Goal: Task Accomplishment & Management: Complete application form

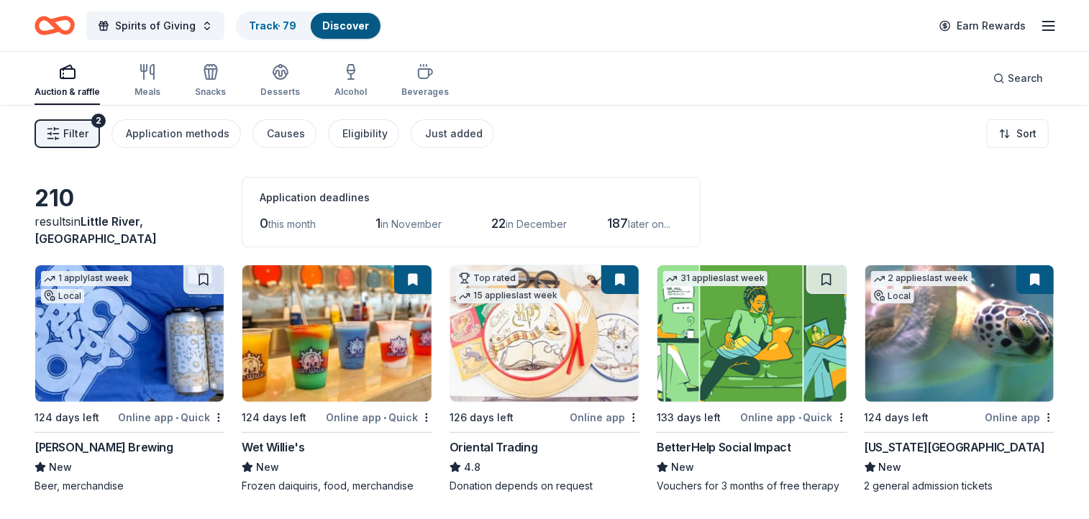
click at [83, 130] on span "Filter" at bounding box center [75, 133] width 25 height 17
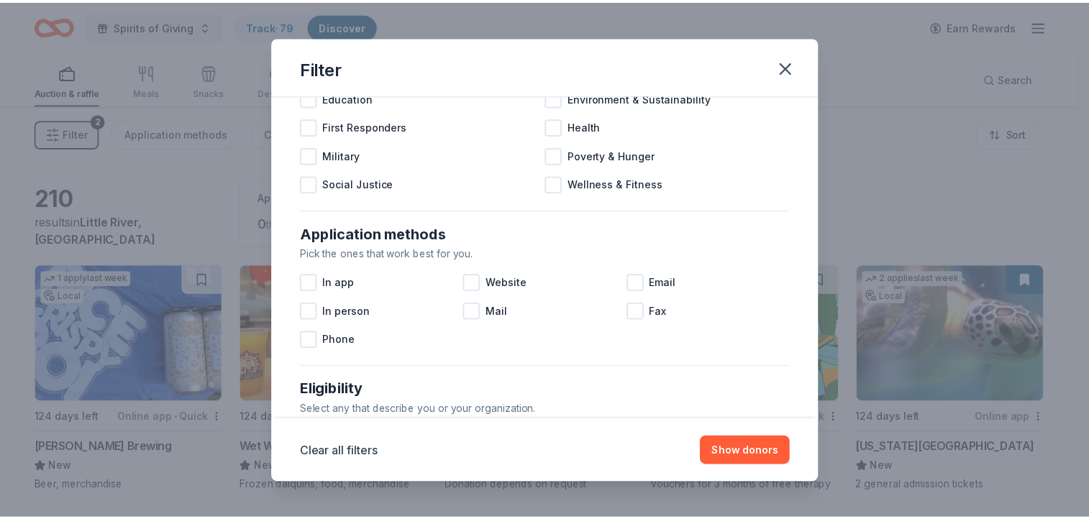
scroll to position [143, 0]
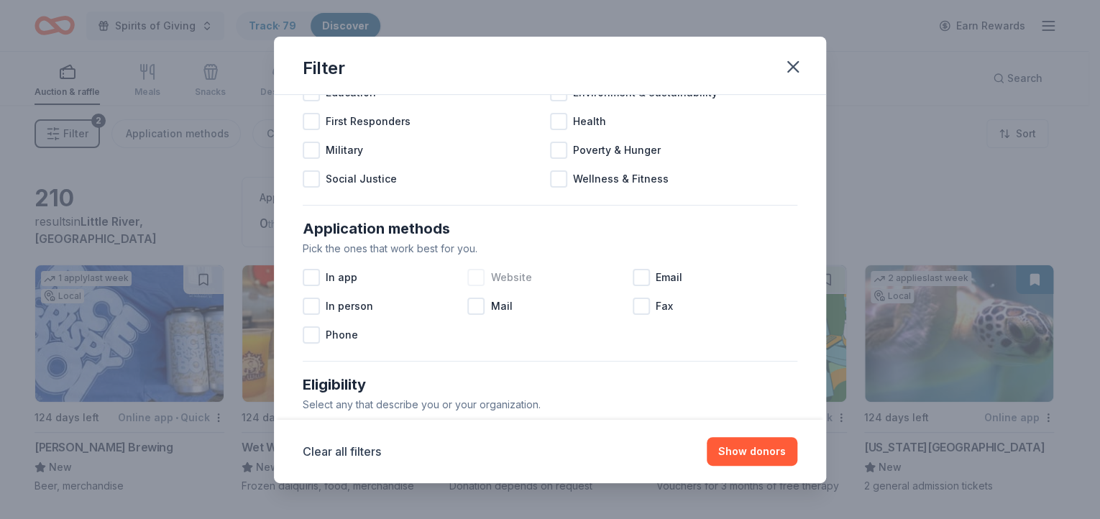
click at [472, 278] on div at bounding box center [475, 277] width 17 height 17
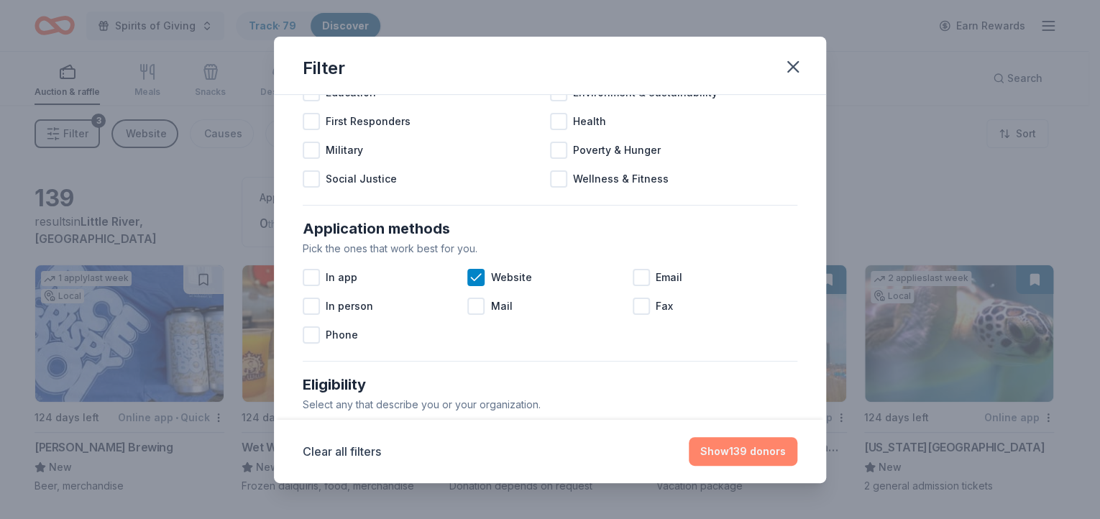
click at [745, 444] on button "Show 139 donors" at bounding box center [743, 451] width 109 height 29
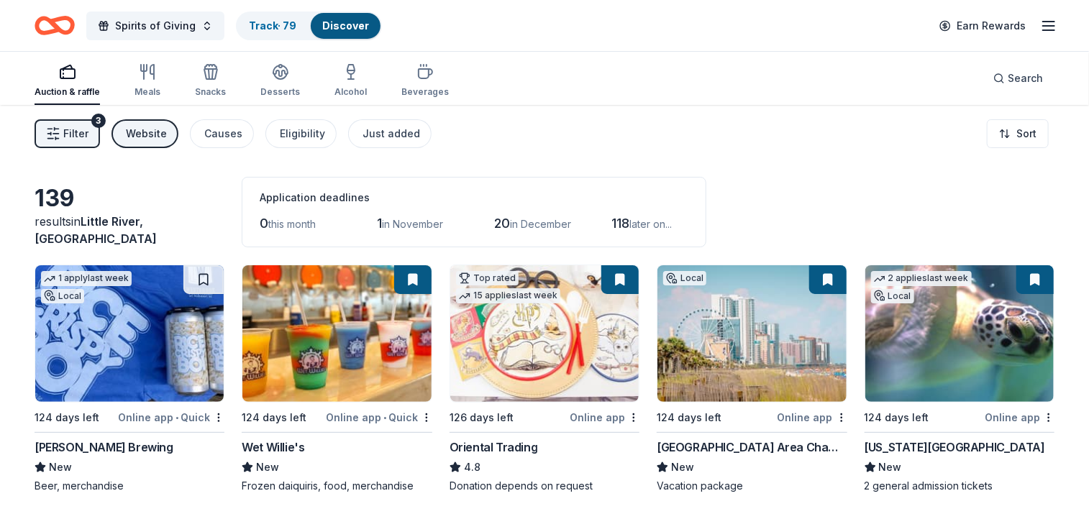
click at [65, 136] on span "Filter" at bounding box center [75, 133] width 25 height 17
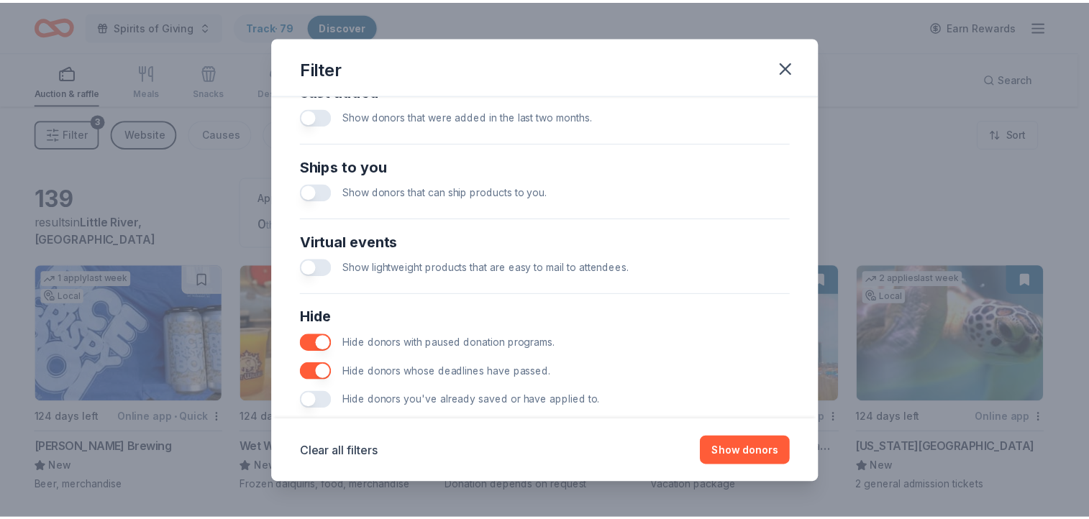
scroll to position [621, 0]
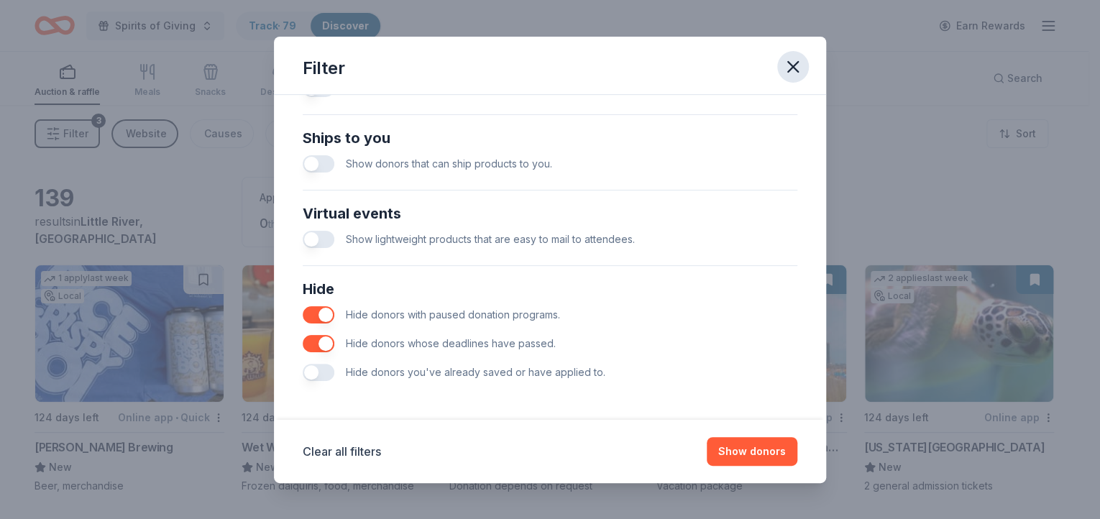
click at [795, 65] on icon "button" at bounding box center [793, 67] width 20 height 20
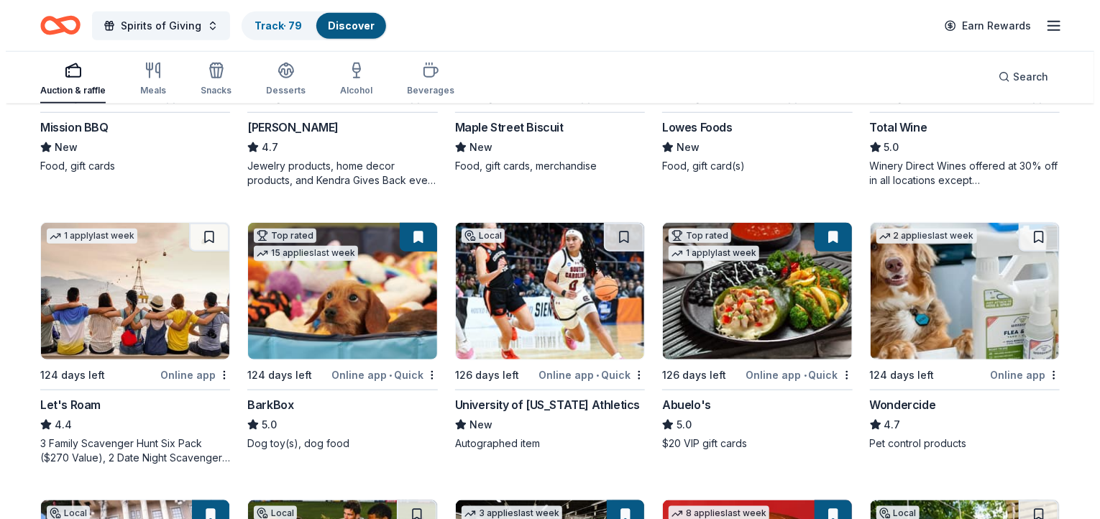
scroll to position [0, 0]
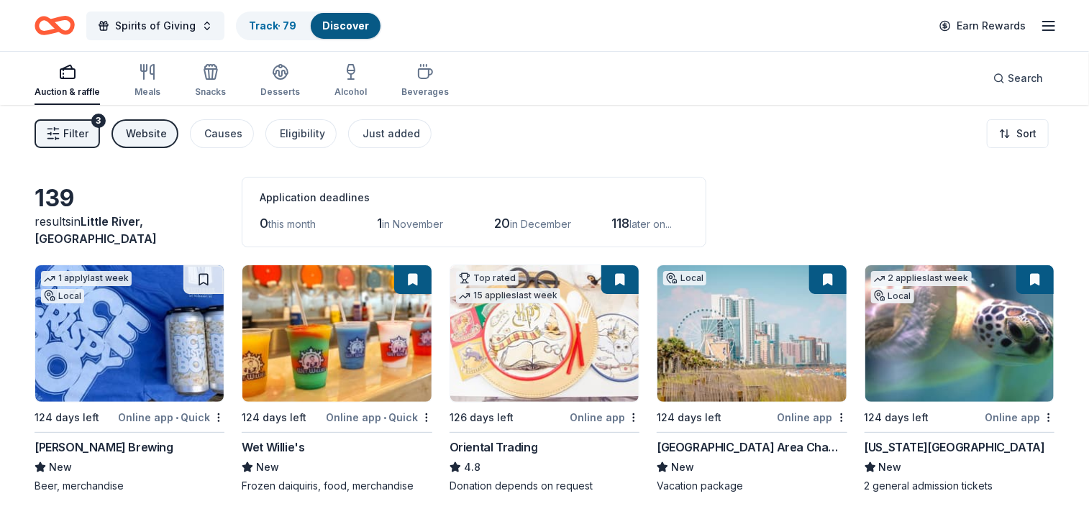
click at [79, 138] on span "Filter" at bounding box center [75, 133] width 25 height 17
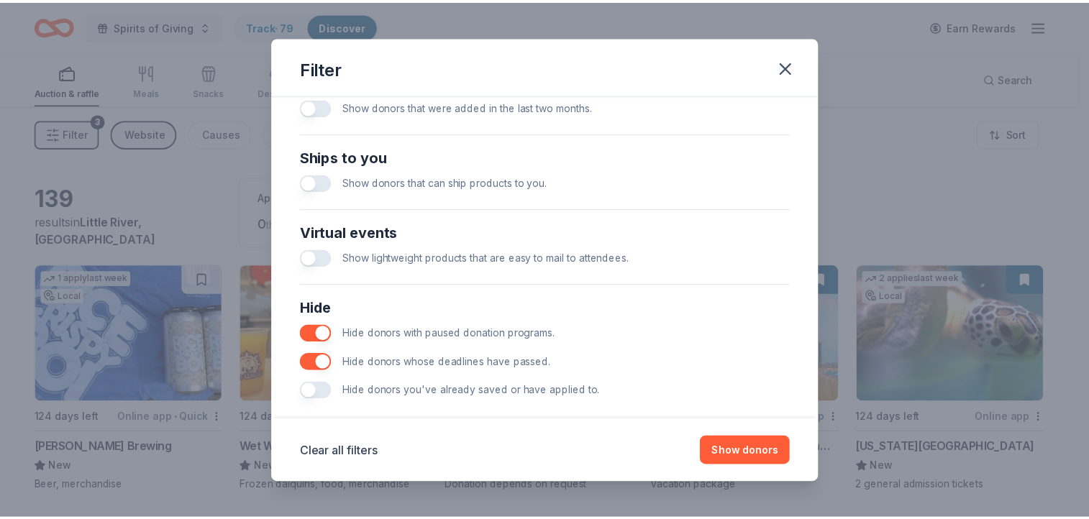
scroll to position [621, 0]
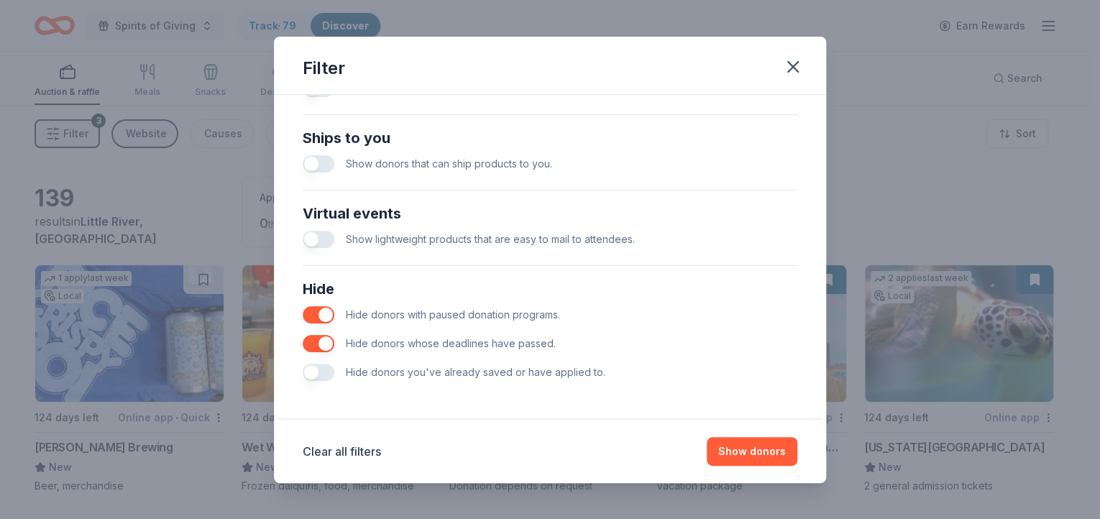
click at [325, 375] on button "button" at bounding box center [319, 372] width 32 height 17
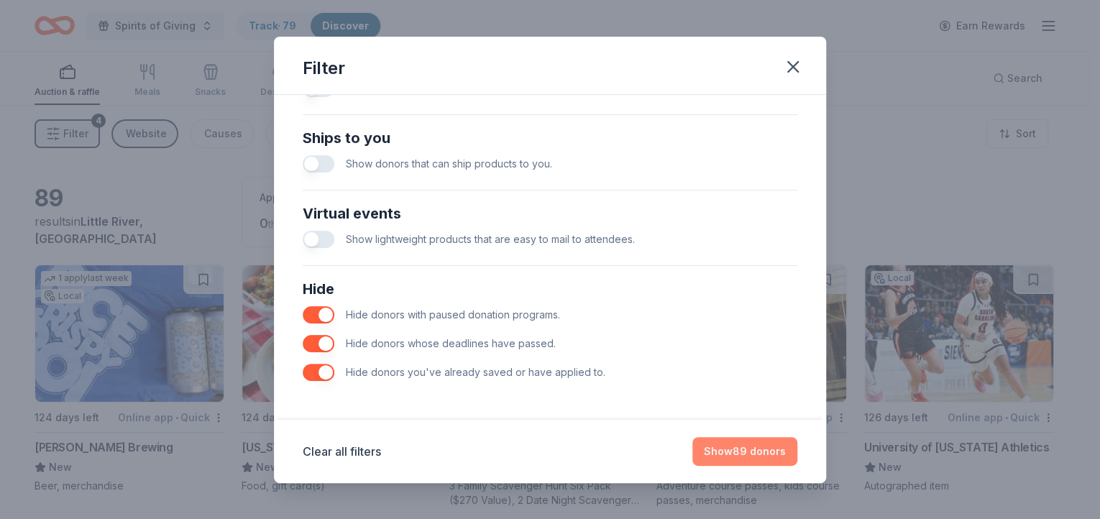
click at [755, 454] on button "Show 89 donors" at bounding box center [745, 451] width 105 height 29
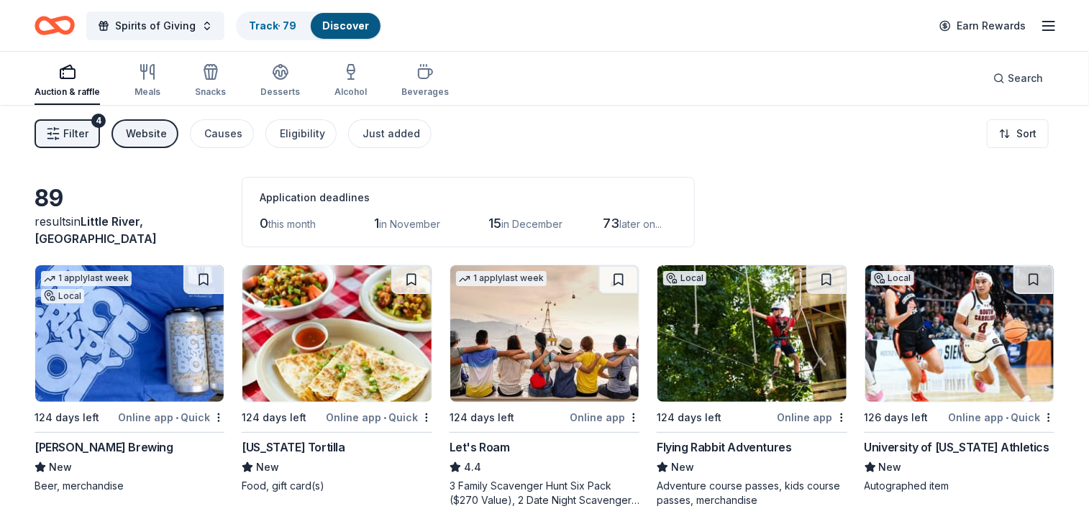
click at [124, 332] on img at bounding box center [129, 333] width 188 height 137
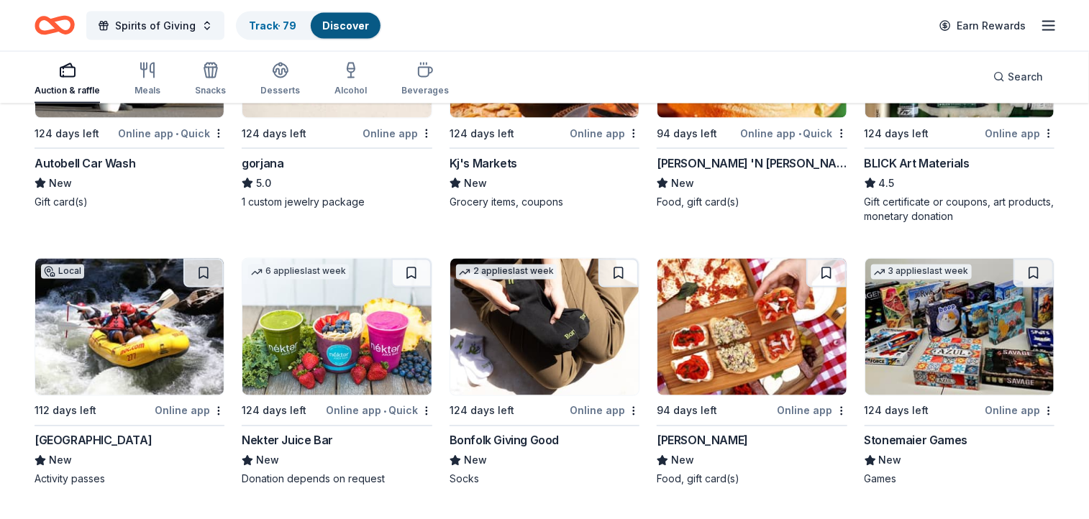
scroll to position [1074, 0]
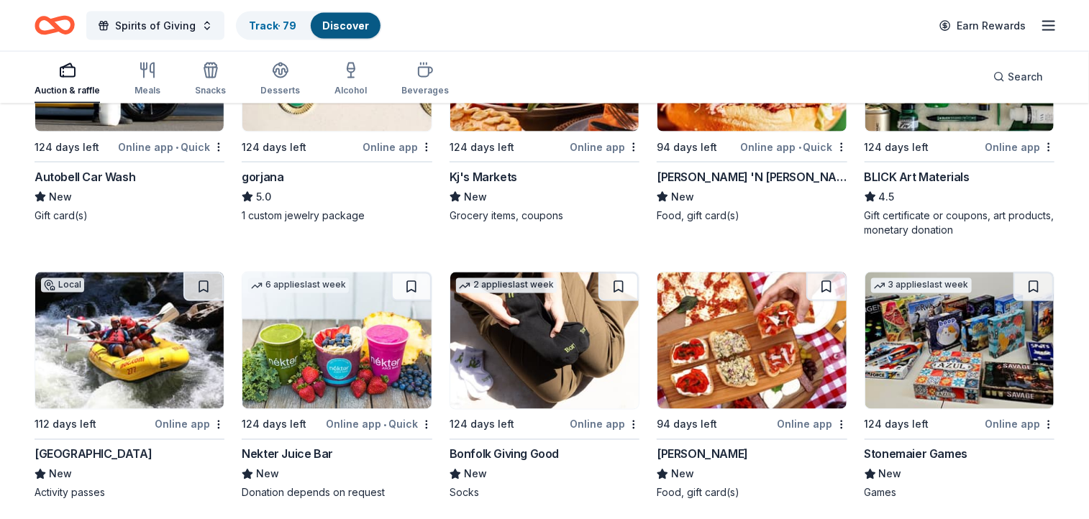
click at [762, 343] on img at bounding box center [751, 341] width 188 height 137
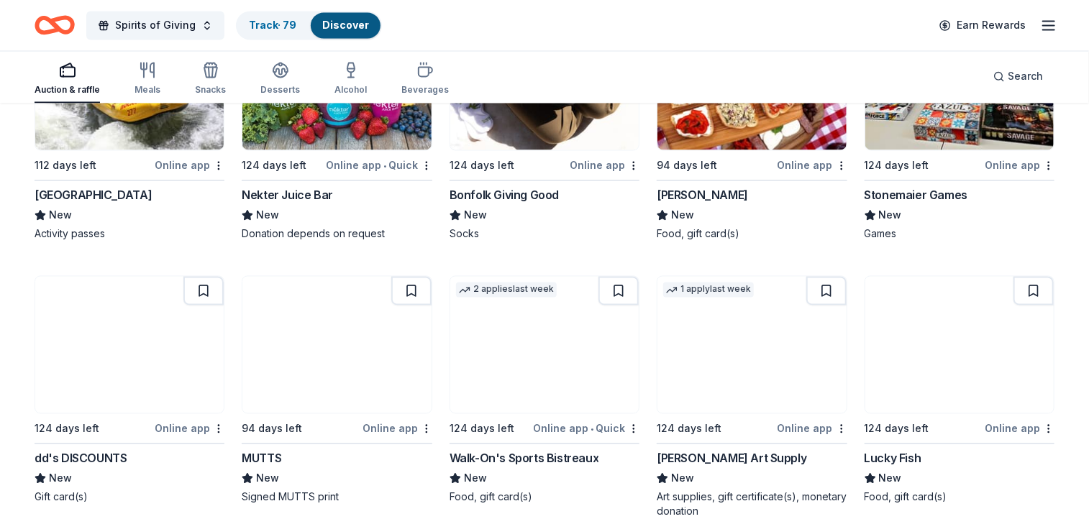
scroll to position [1343, 0]
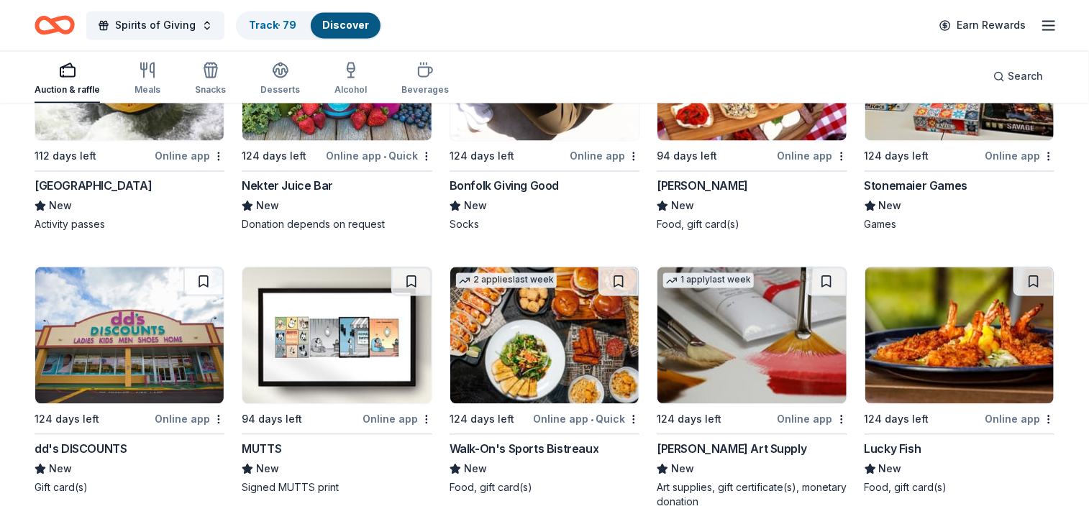
click at [574, 331] on img at bounding box center [544, 336] width 188 height 137
click at [964, 332] on img at bounding box center [959, 336] width 188 height 137
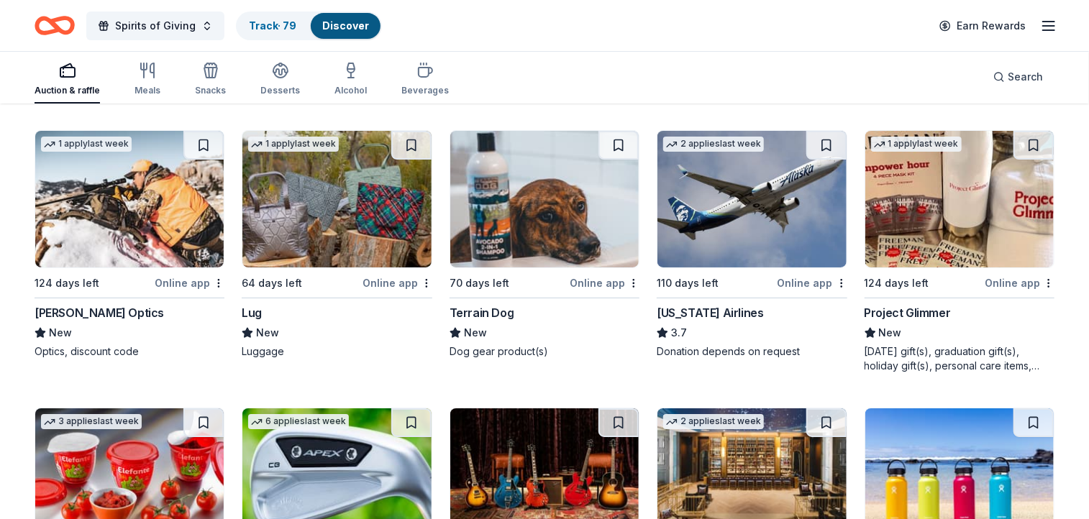
scroll to position [2738, 0]
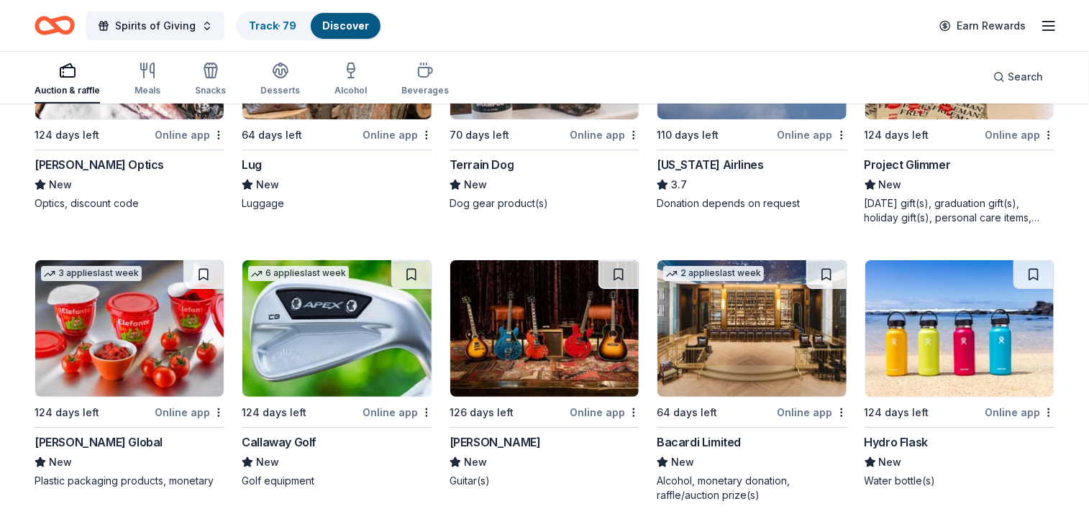
click at [115, 343] on img at bounding box center [129, 328] width 188 height 137
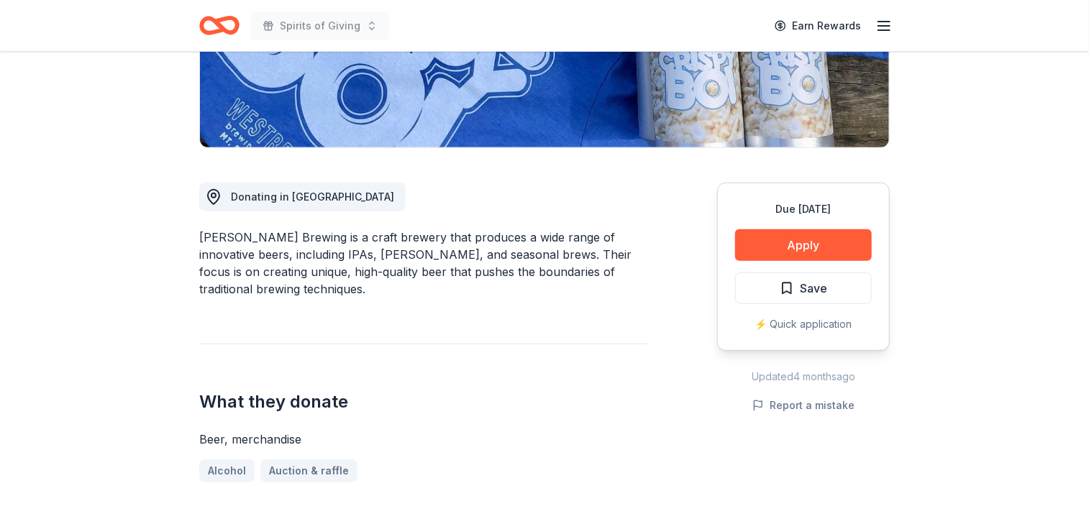
scroll to position [339, 0]
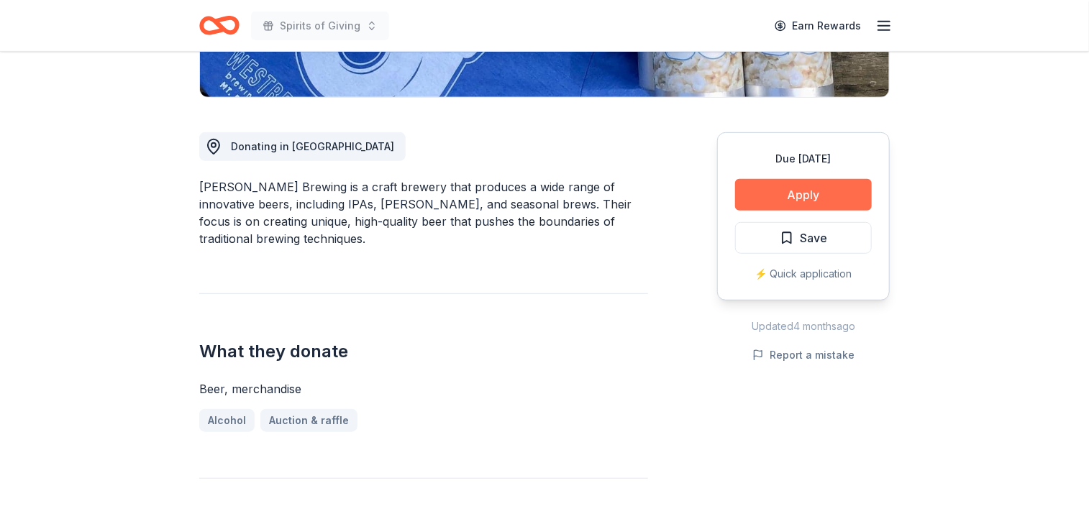
click at [803, 191] on button "Apply" at bounding box center [803, 195] width 137 height 32
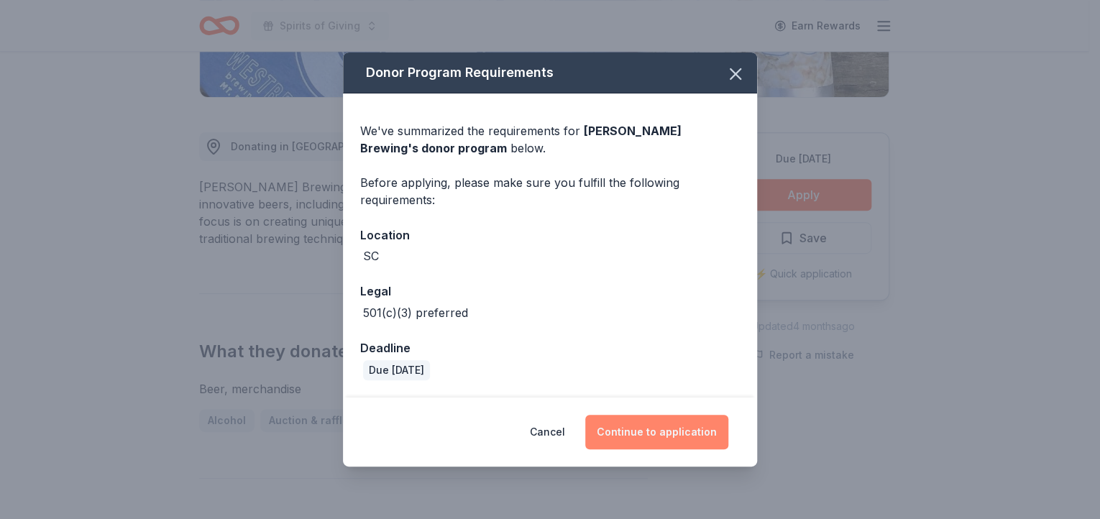
click at [668, 428] on button "Continue to application" at bounding box center [656, 432] width 143 height 35
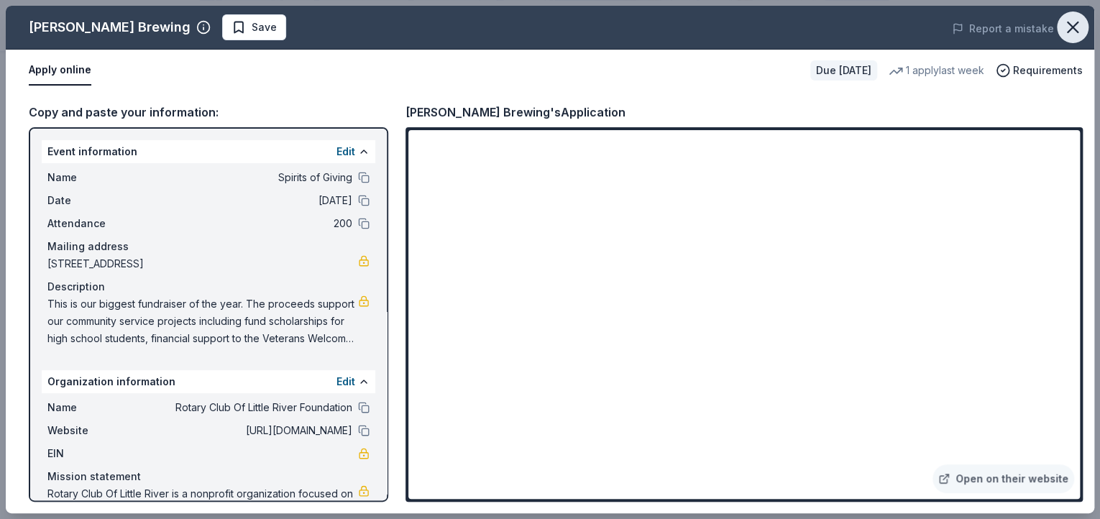
click at [1072, 28] on icon "button" at bounding box center [1073, 27] width 10 height 10
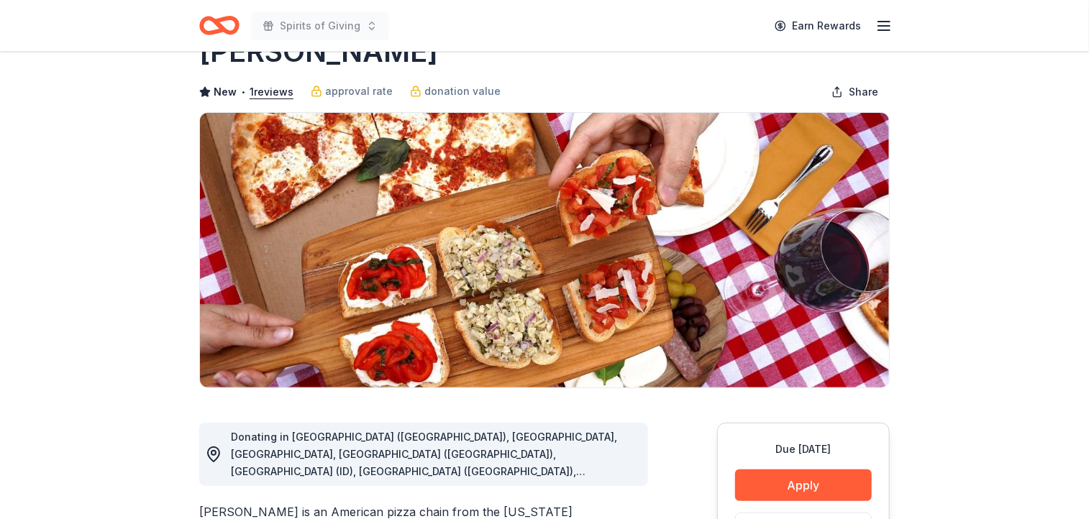
scroll to position [83, 0]
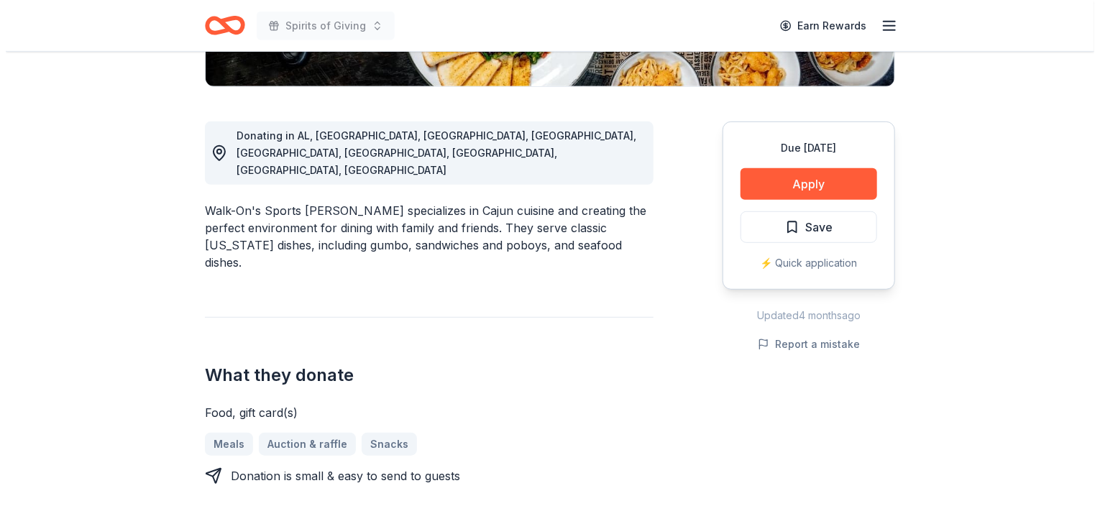
scroll to position [355, 0]
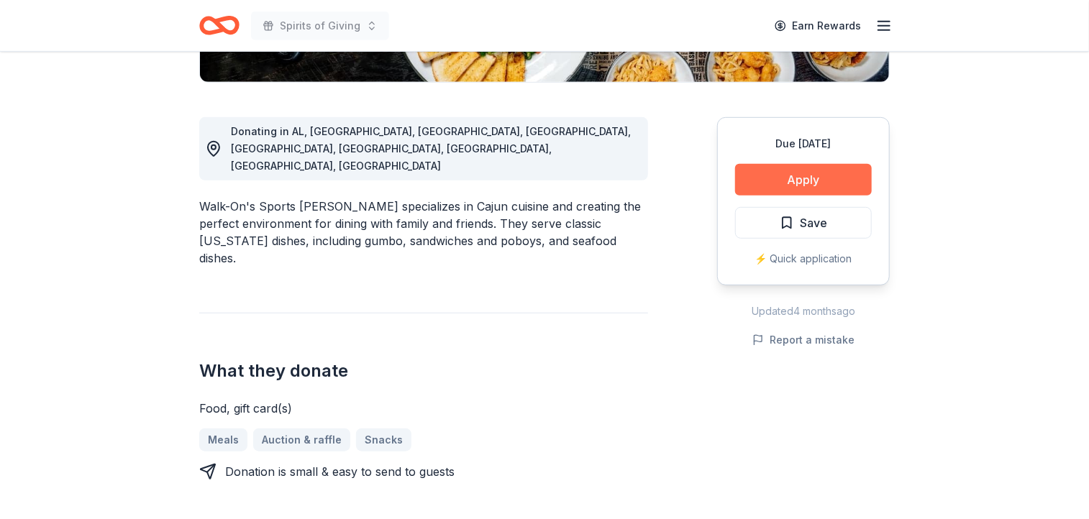
click at [805, 179] on button "Apply" at bounding box center [803, 180] width 137 height 32
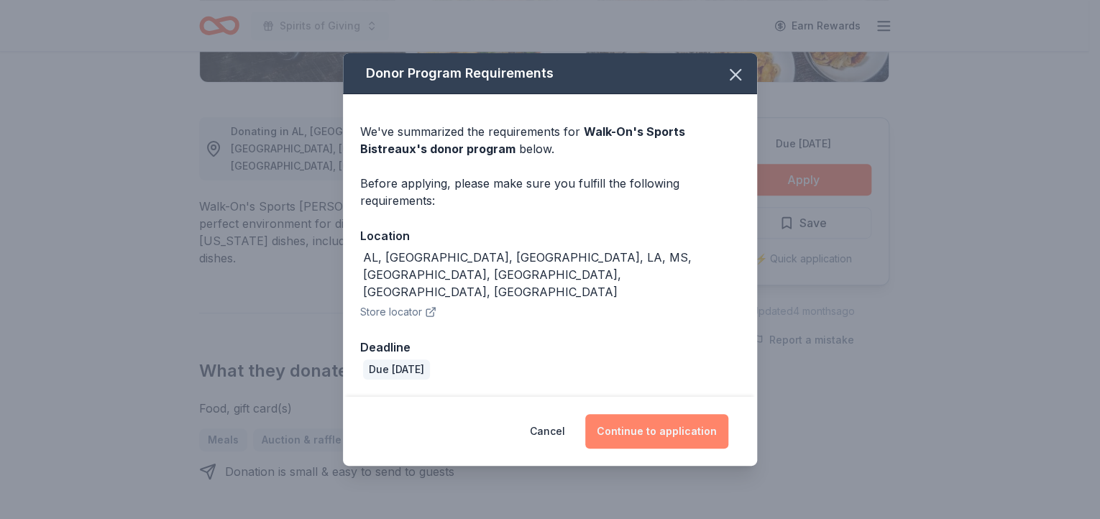
click at [678, 414] on button "Continue to application" at bounding box center [656, 431] width 143 height 35
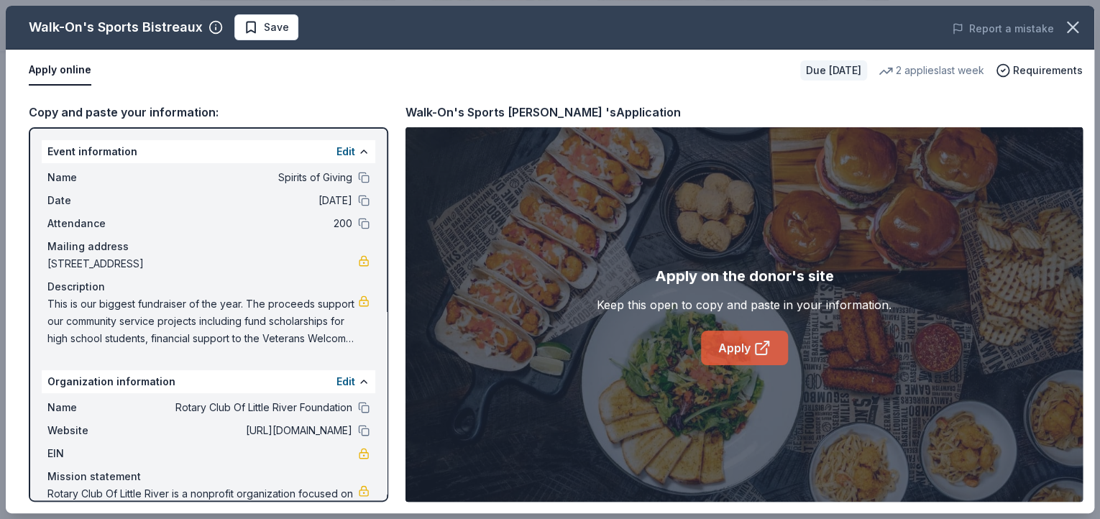
click at [749, 347] on link "Apply" at bounding box center [744, 348] width 87 height 35
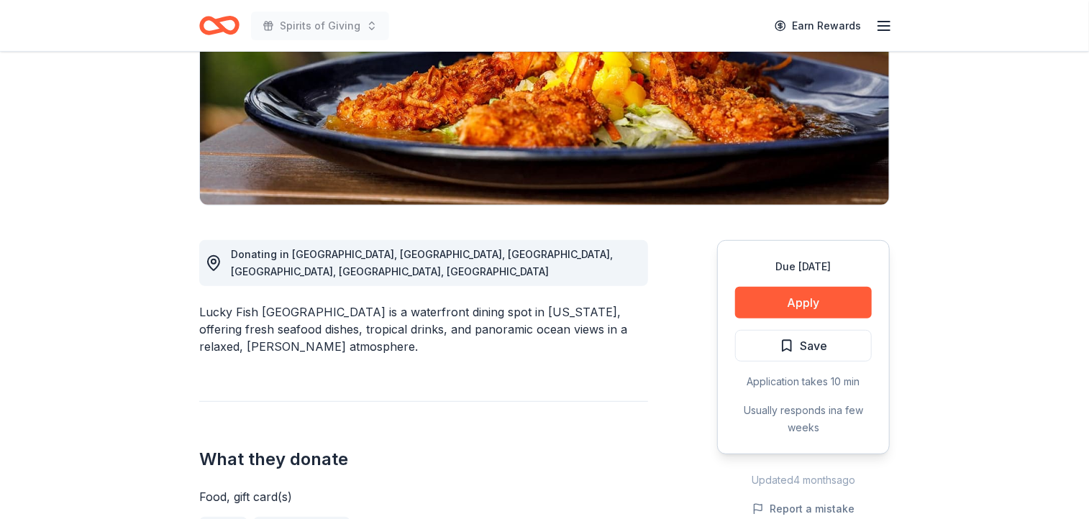
scroll to position [283, 0]
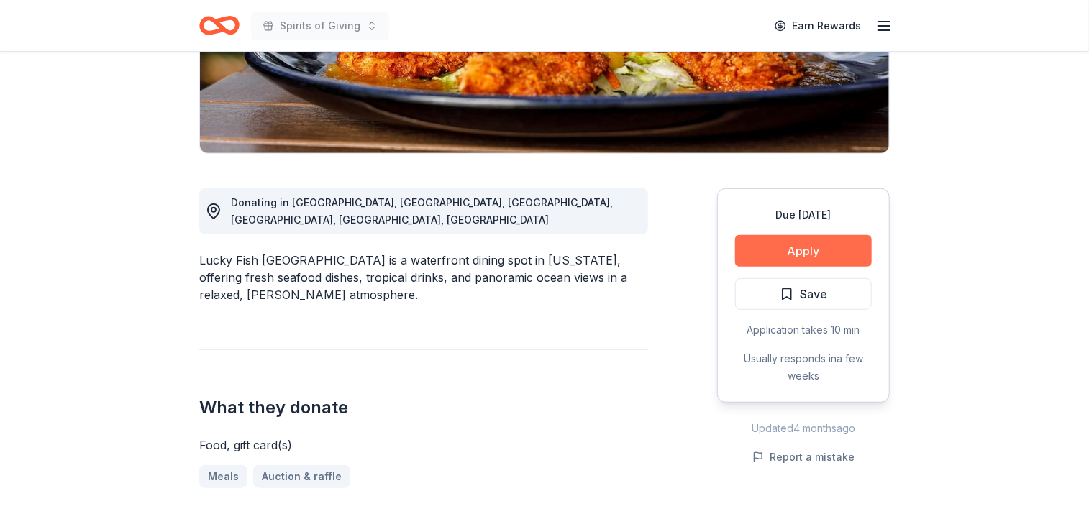
click at [803, 248] on button "Apply" at bounding box center [803, 251] width 137 height 32
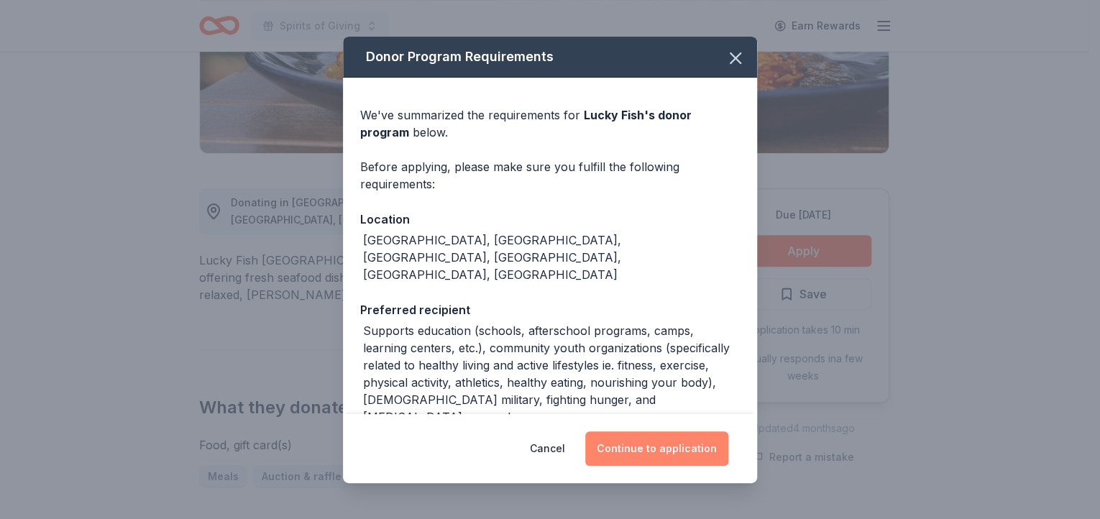
click at [659, 451] on button "Continue to application" at bounding box center [656, 448] width 143 height 35
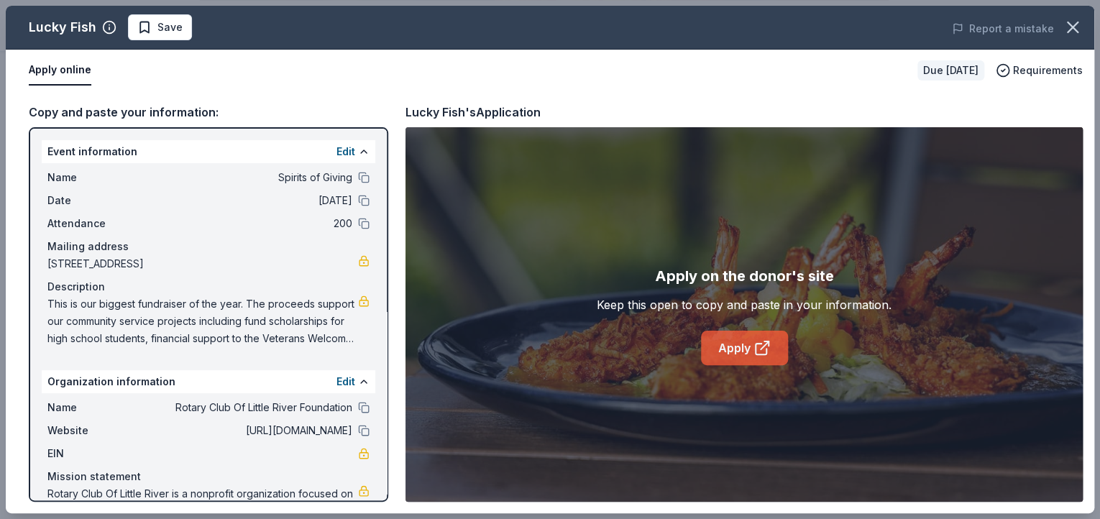
click at [759, 346] on icon at bounding box center [762, 347] width 17 height 17
click at [1071, 24] on icon "button" at bounding box center [1073, 27] width 10 height 10
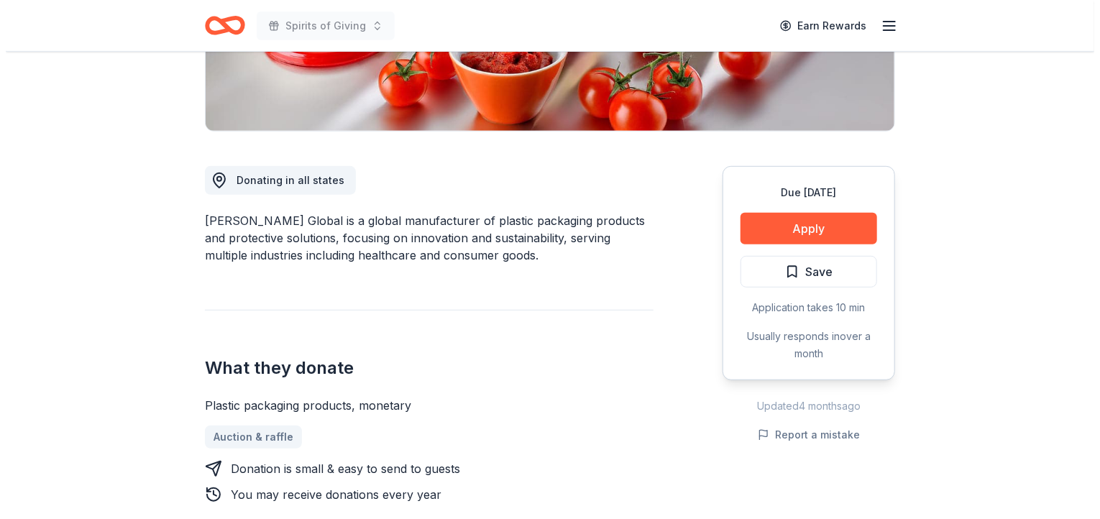
scroll to position [314, 0]
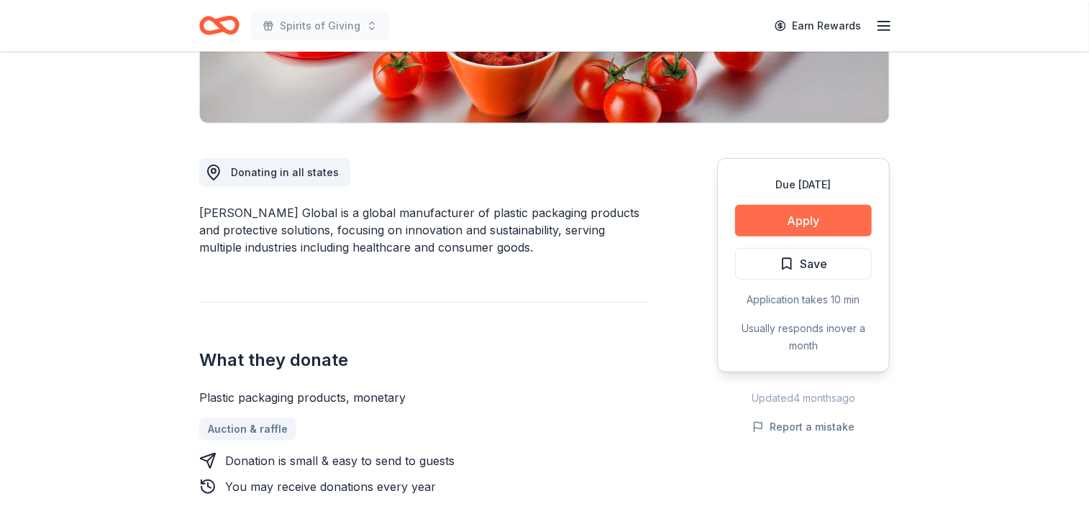
click at [803, 221] on button "Apply" at bounding box center [803, 221] width 137 height 32
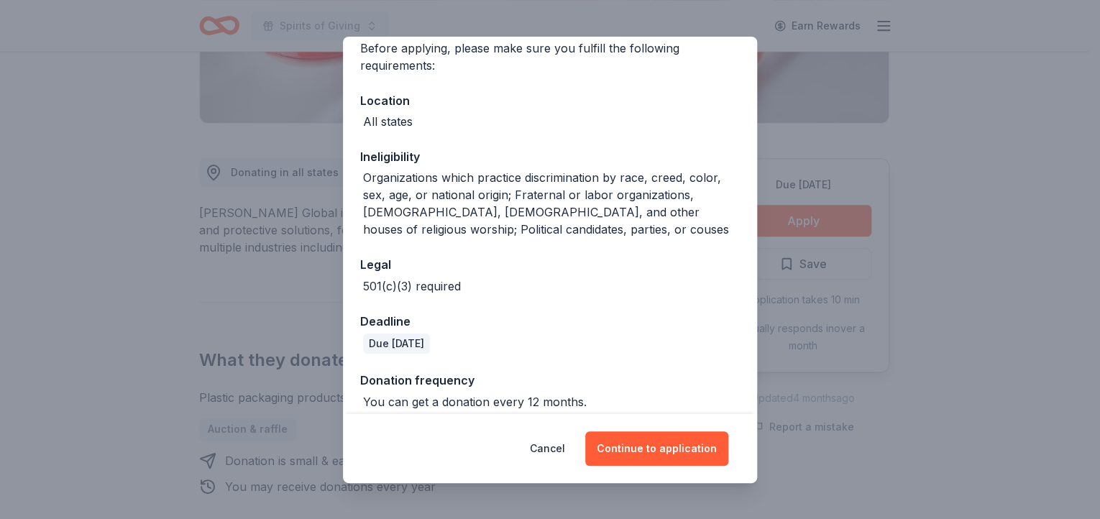
scroll to position [132, 0]
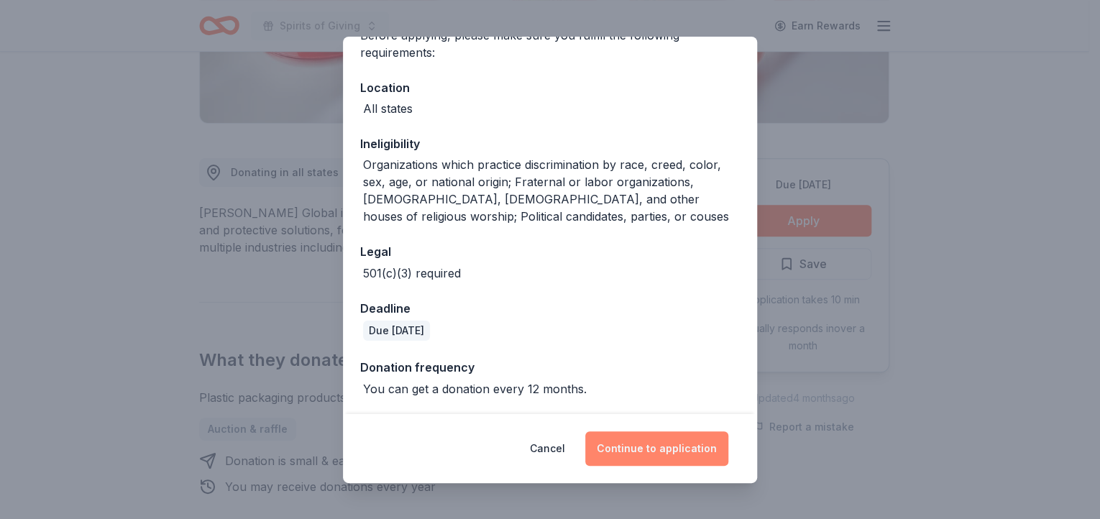
click at [657, 445] on button "Continue to application" at bounding box center [656, 448] width 143 height 35
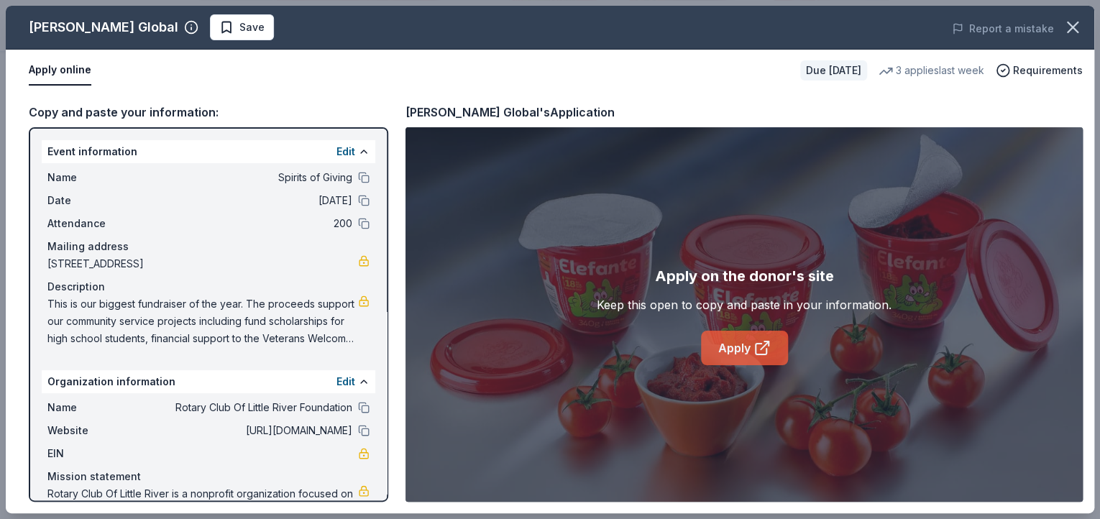
click at [739, 349] on link "Apply" at bounding box center [744, 348] width 87 height 35
click at [1073, 25] on icon "button" at bounding box center [1073, 27] width 10 height 10
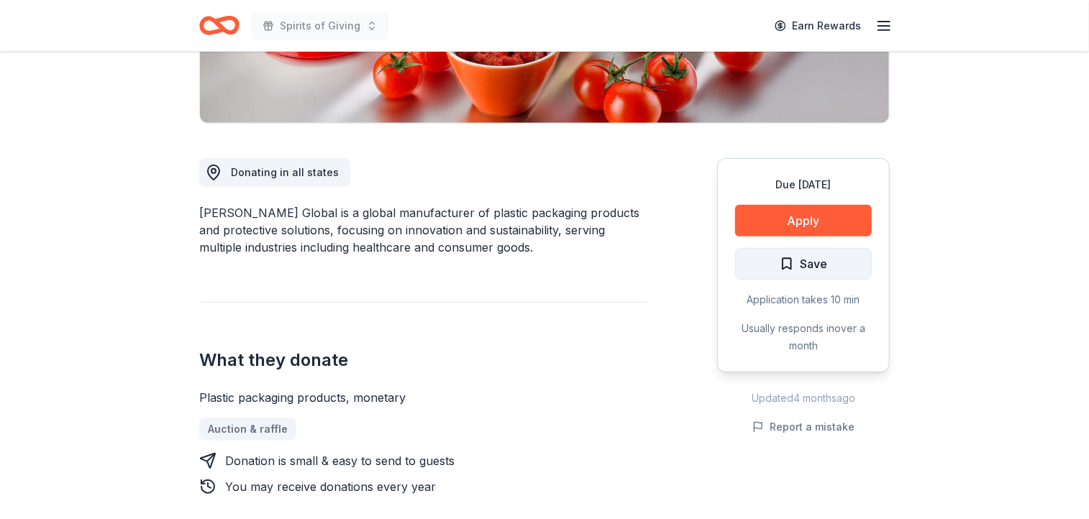
click at [818, 263] on span "Save" at bounding box center [813, 264] width 27 height 19
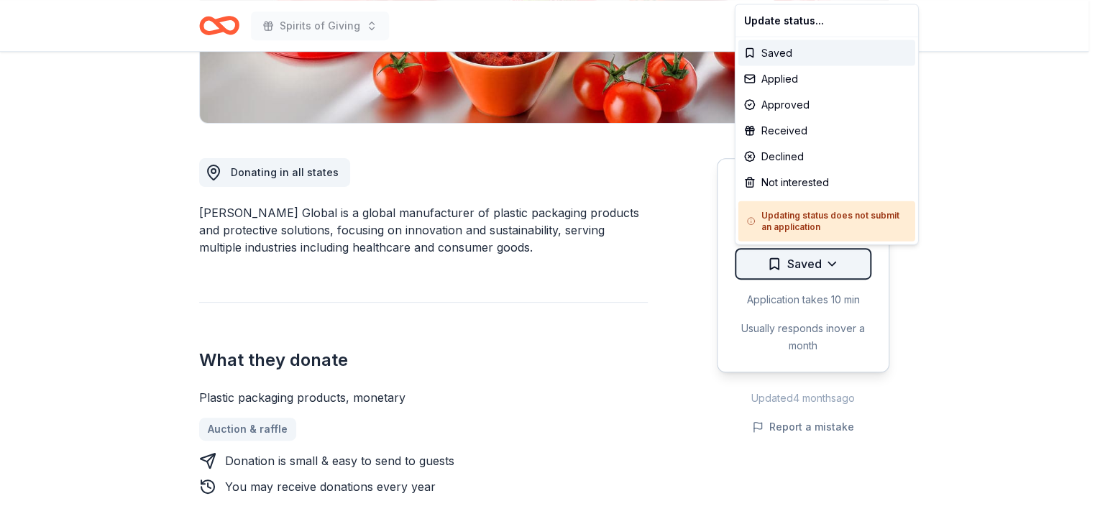
click at [788, 78] on div "Applied" at bounding box center [827, 79] width 177 height 26
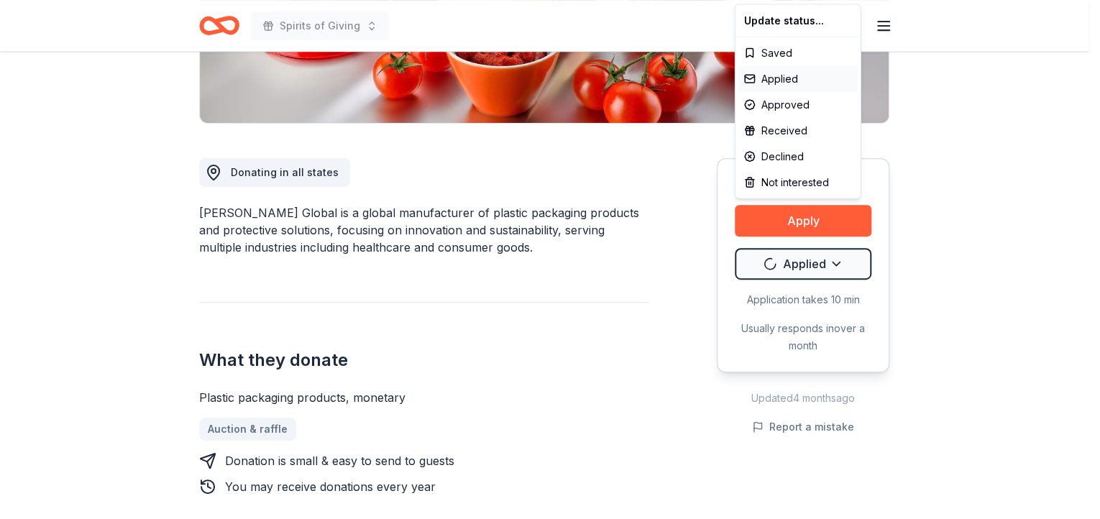
scroll to position [0, 0]
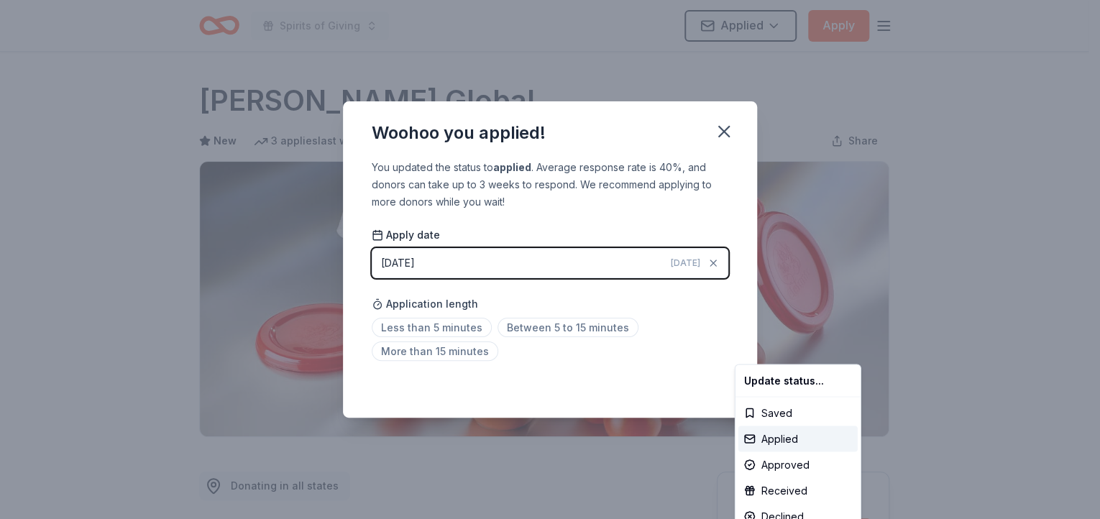
click at [575, 329] on html "Spirits of Giving Applied Apply Due in 124 days Share Berry Global New 3 applie…" at bounding box center [550, 259] width 1100 height 519
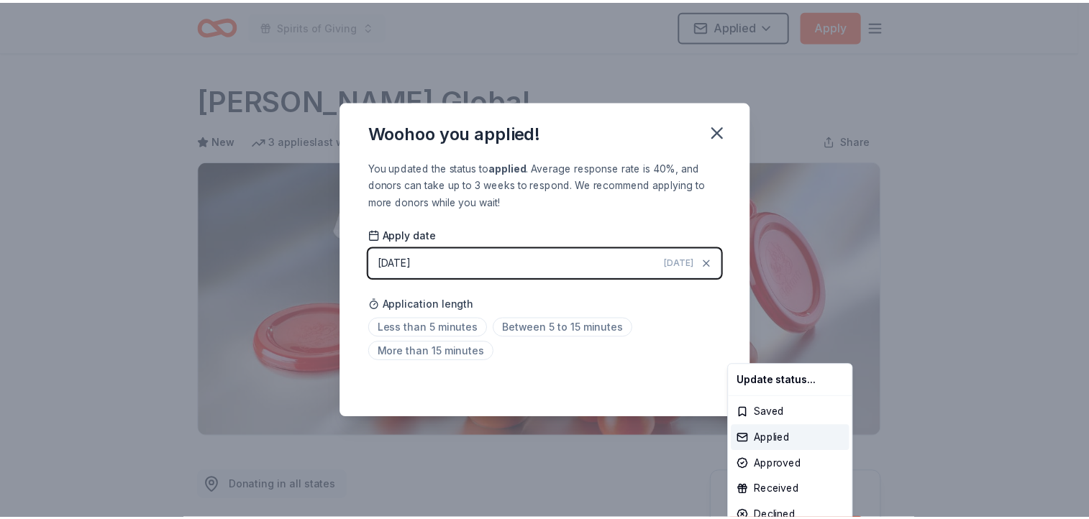
scroll to position [317, 0]
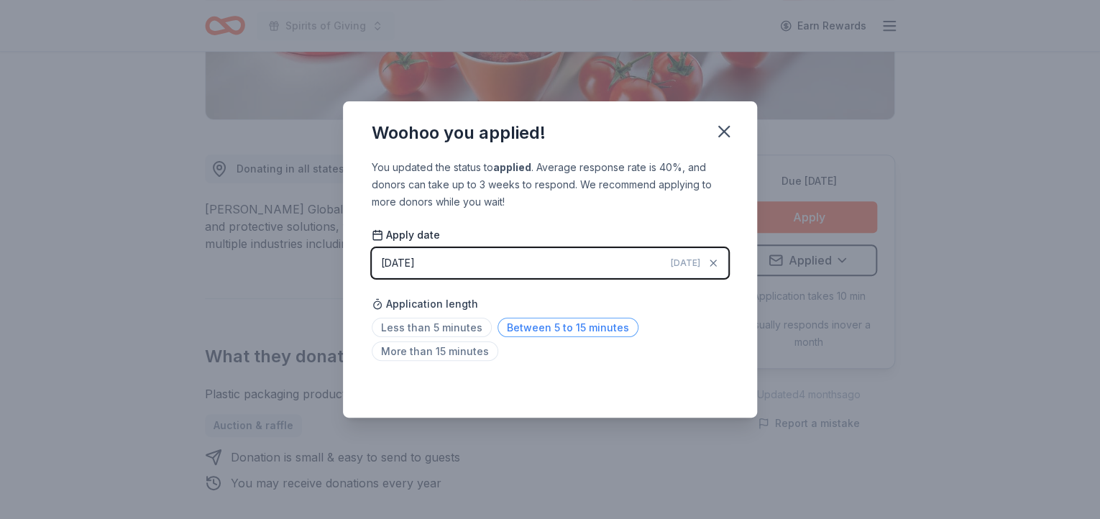
click at [581, 325] on span "Between 5 to 15 minutes" at bounding box center [568, 327] width 141 height 19
click at [727, 134] on icon "button" at bounding box center [724, 132] width 10 height 10
